Goal: Task Accomplishment & Management: Manage account settings

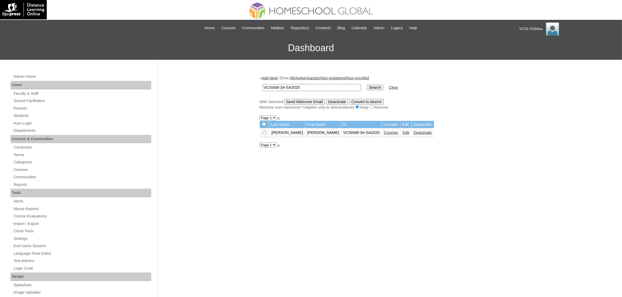
click at [403, 131] on link "Edit" at bounding box center [406, 133] width 7 height 4
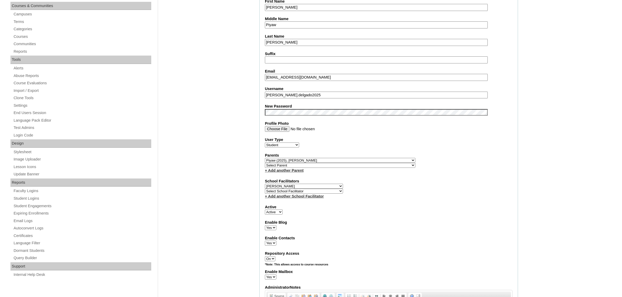
scroll to position [491, 0]
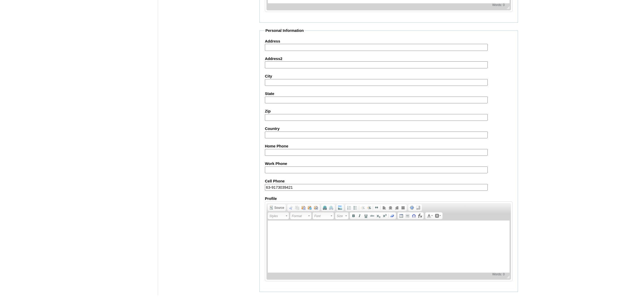
click at [263, 297] on input "Submit" at bounding box center [267, 301] width 16 height 6
